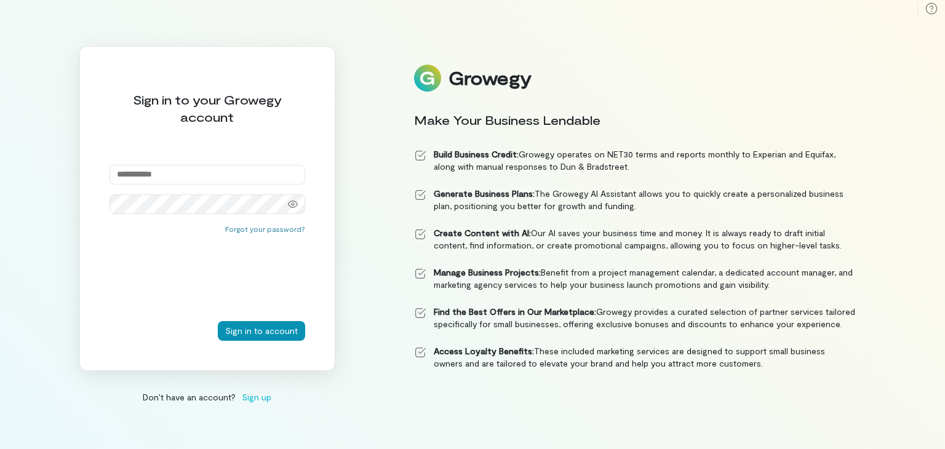
type input "**********"
click at [283, 326] on button "Sign in to account" at bounding box center [261, 331] width 87 height 20
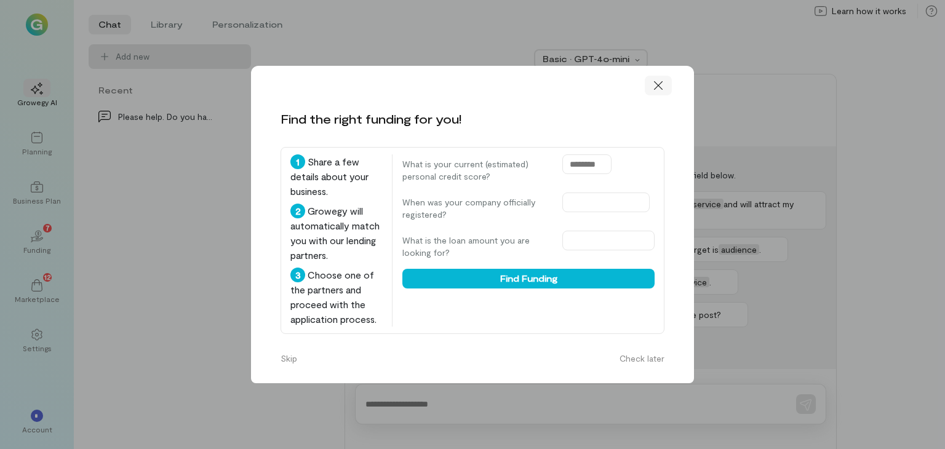
click at [656, 79] on icon at bounding box center [658, 85] width 12 height 12
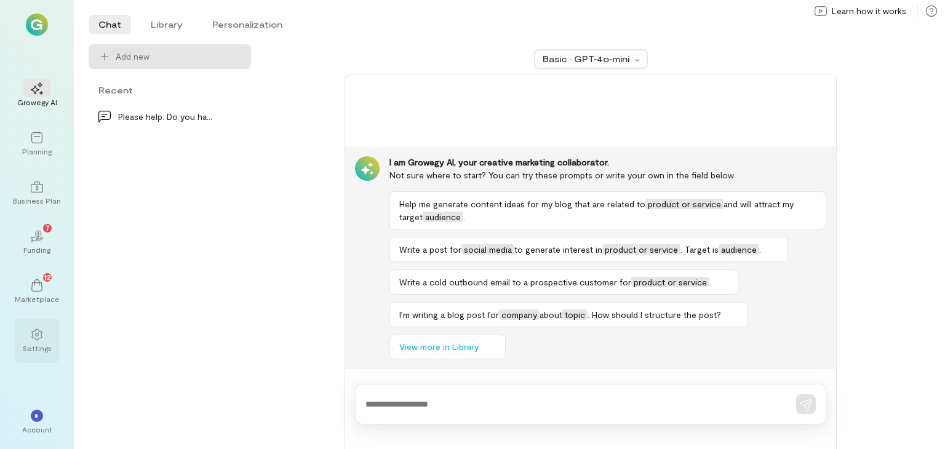
click at [34, 337] on icon at bounding box center [37, 334] width 12 height 12
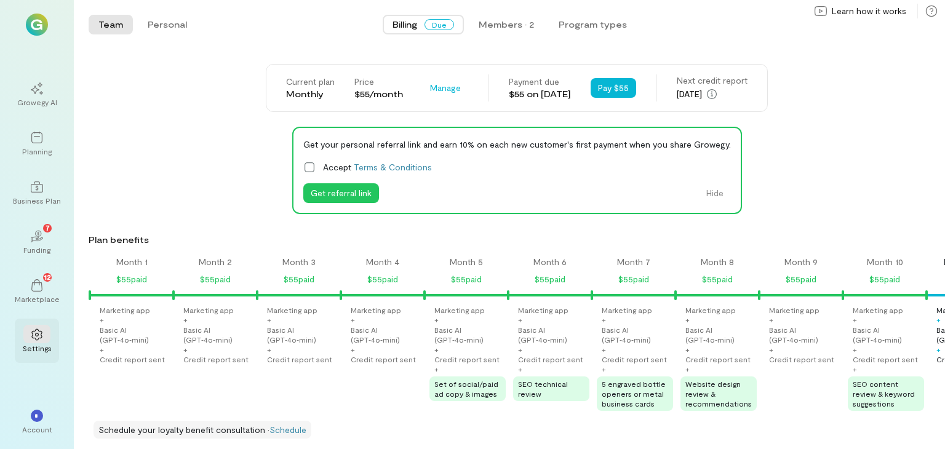
scroll to position [0, 711]
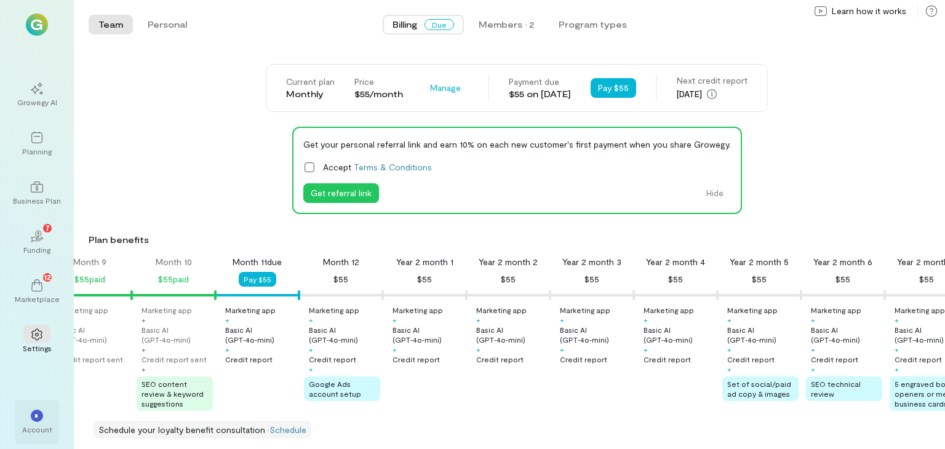
click at [34, 418] on div "*" at bounding box center [37, 416] width 12 height 12
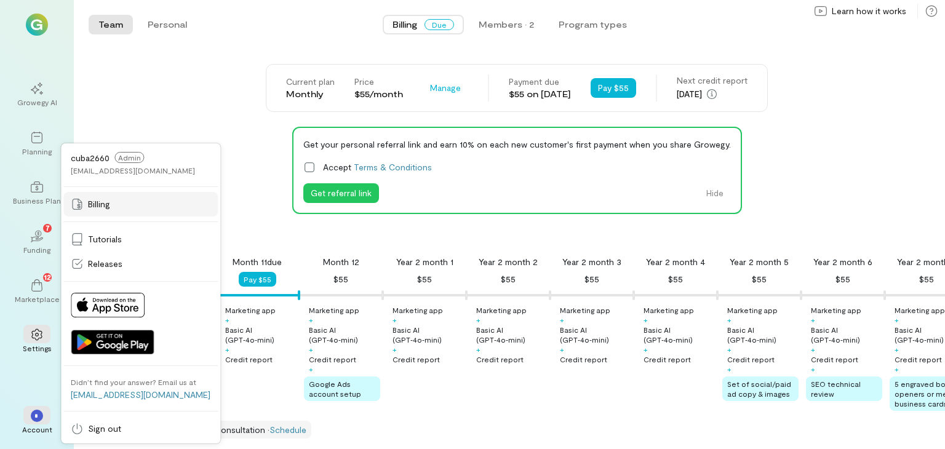
click at [100, 200] on span "Billing" at bounding box center [99, 204] width 22 height 12
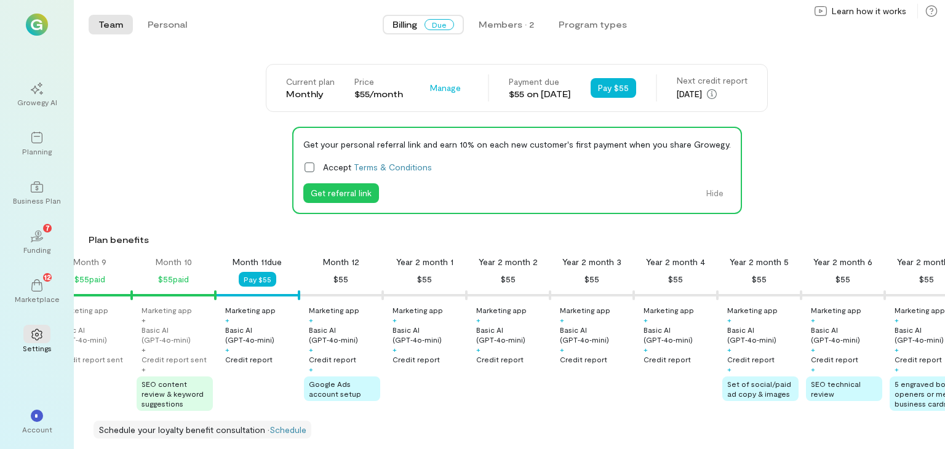
click at [443, 25] on span "Due" at bounding box center [439, 24] width 30 height 11
click at [430, 87] on span "Manage" at bounding box center [445, 88] width 31 height 12
click at [450, 139] on span "Cancel plan" at bounding box center [473, 139] width 46 height 12
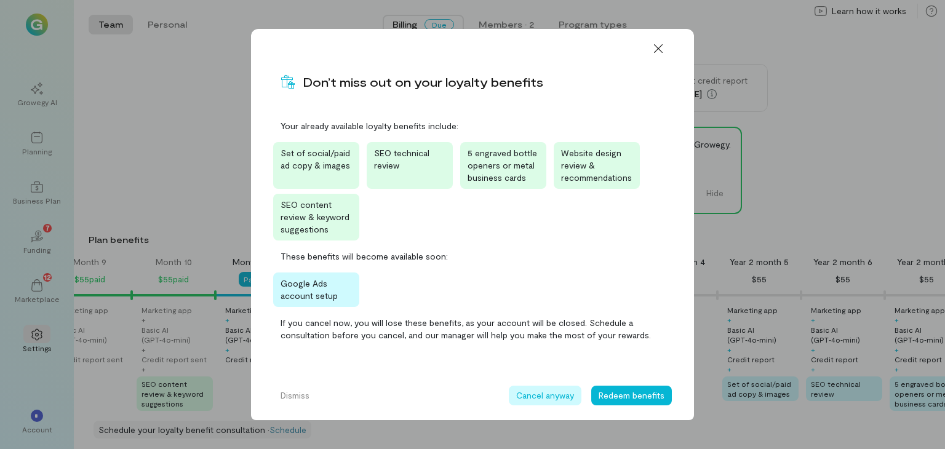
click at [552, 397] on button "Cancel anyway" at bounding box center [545, 396] width 73 height 20
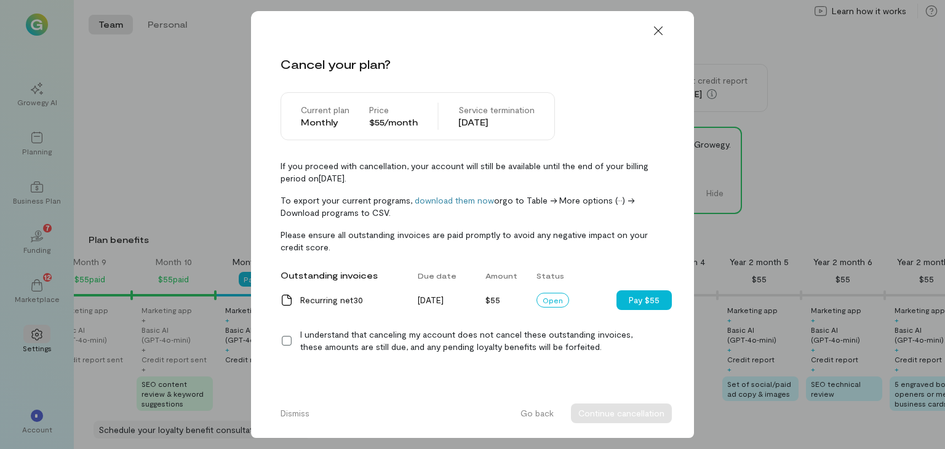
click at [286, 339] on icon at bounding box center [286, 341] width 12 height 12
click at [649, 416] on button "Continue cancellation" at bounding box center [621, 413] width 101 height 20
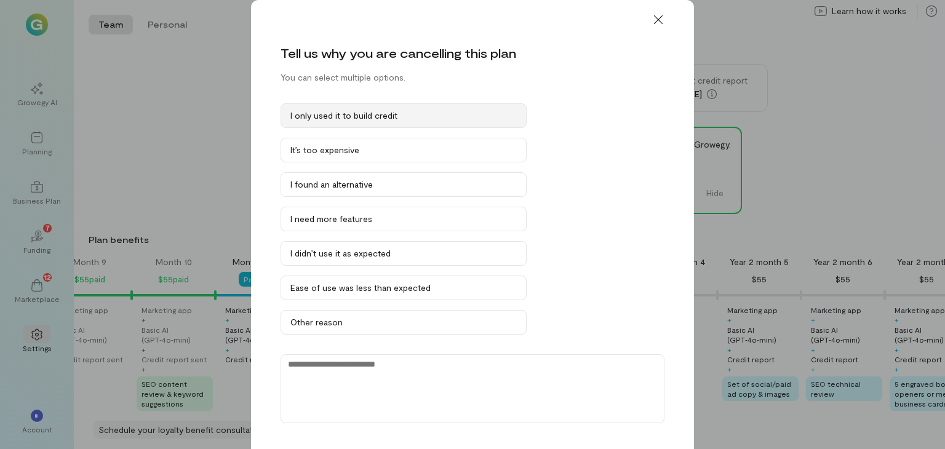
click at [366, 118] on div "I only used it to build credit" at bounding box center [403, 115] width 226 height 12
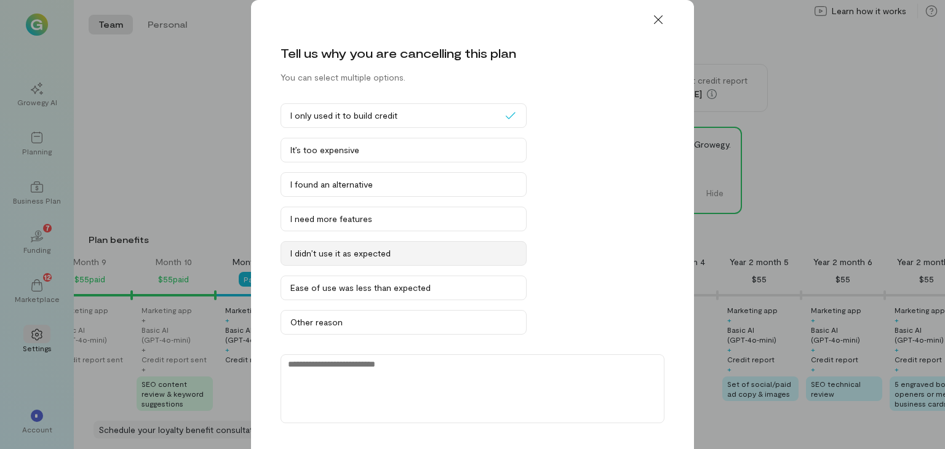
click at [371, 252] on div "I didn’t use it as expected" at bounding box center [403, 253] width 226 height 12
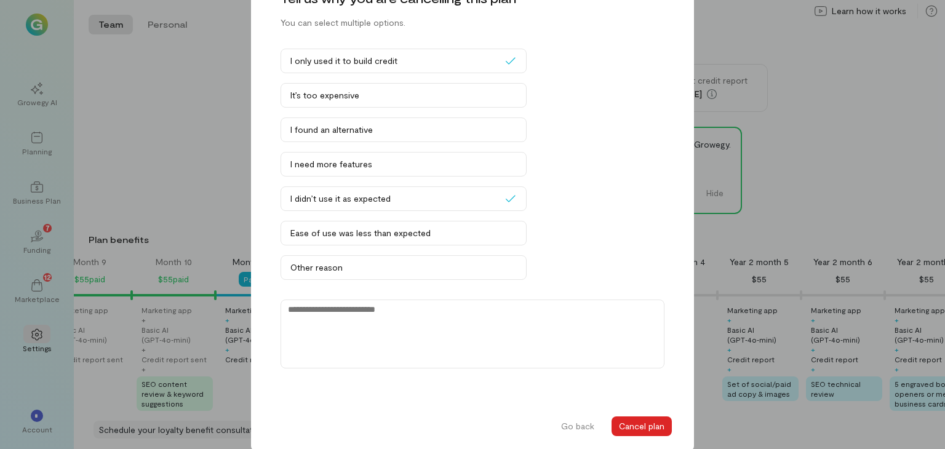
click at [628, 425] on button "Cancel plan" at bounding box center [641, 426] width 60 height 20
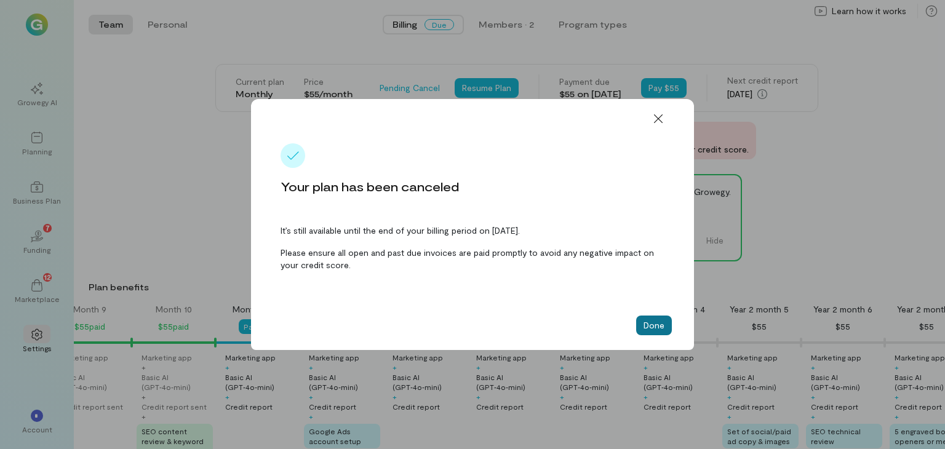
click at [651, 330] on button "Done" at bounding box center [654, 325] width 36 height 20
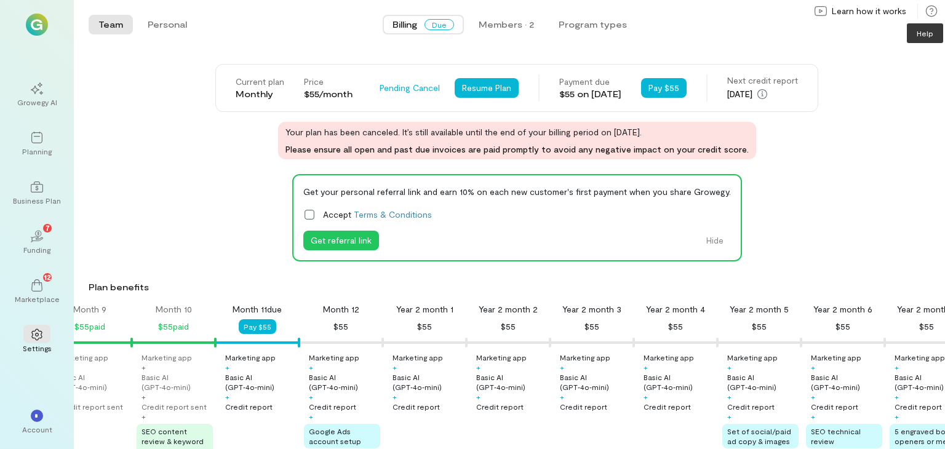
click at [932, 14] on icon at bounding box center [931, 11] width 12 height 12
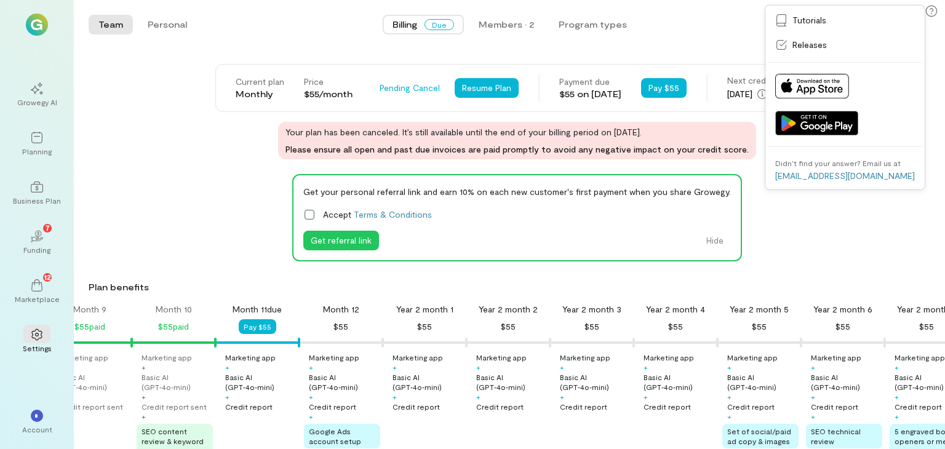
click at [696, 51] on div "Team Personal Billing Due Members · 2 Program types Team Personal Current plan …" at bounding box center [509, 224] width 871 height 449
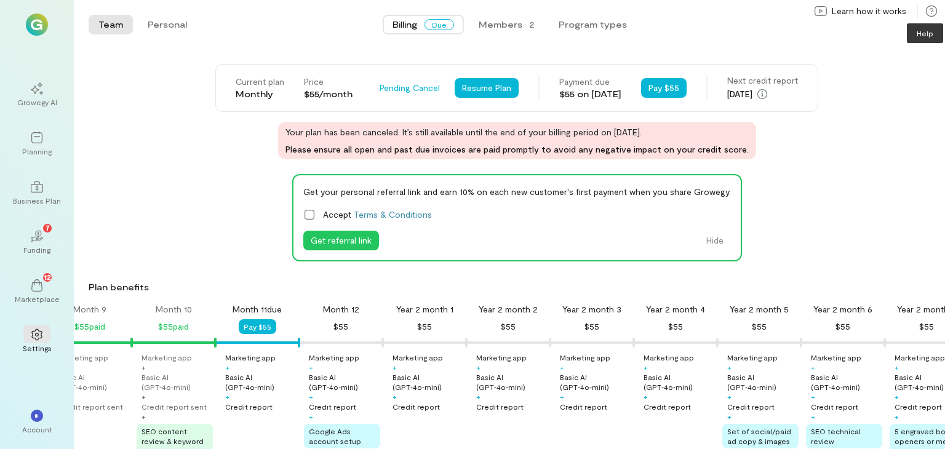
click at [932, 12] on icon at bounding box center [931, 11] width 12 height 12
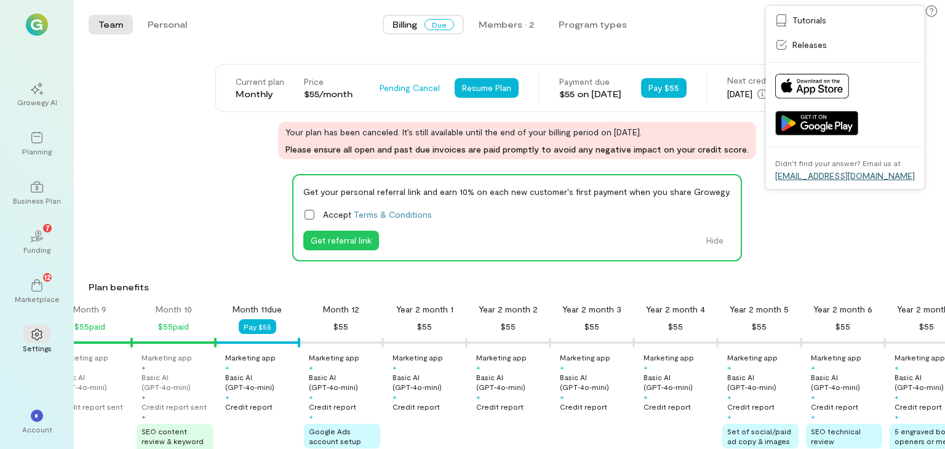
click at [852, 178] on link "[EMAIL_ADDRESS][DOMAIN_NAME]" at bounding box center [845, 175] width 140 height 10
click at [735, 25] on div "Billing Due Members · 2 Program types" at bounding box center [509, 24] width 615 height 25
